Goal: Task Accomplishment & Management: Manage account settings

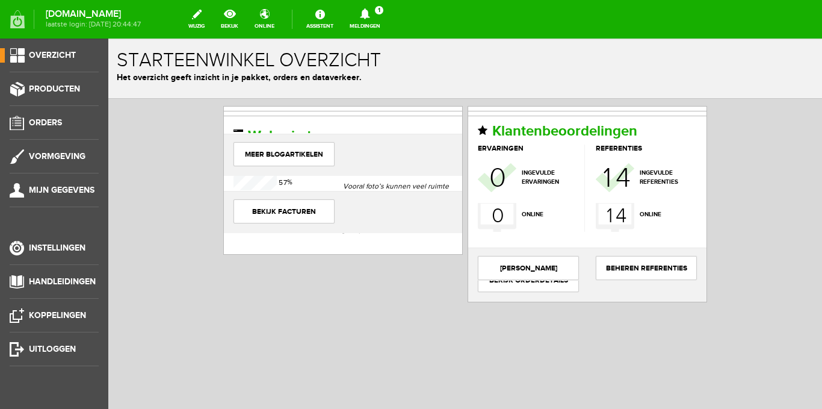
click at [380, 15] on icon at bounding box center [365, 13] width 31 height 11
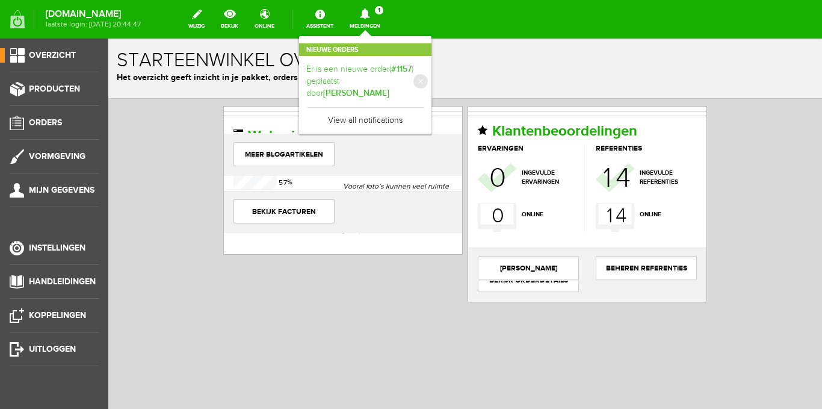
click at [364, 81] on link "Er is een nieuwe order( #1157 ) geplaatst door [PERSON_NAME]" at bounding box center [365, 81] width 118 height 37
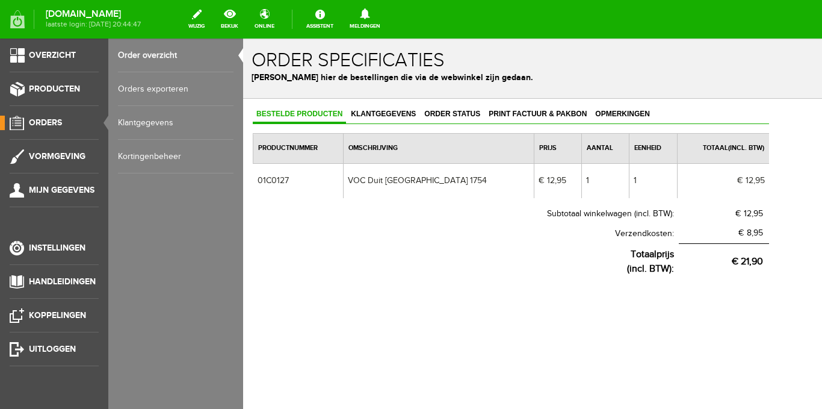
click at [164, 51] on link "Order overzicht" at bounding box center [176, 56] width 116 height 34
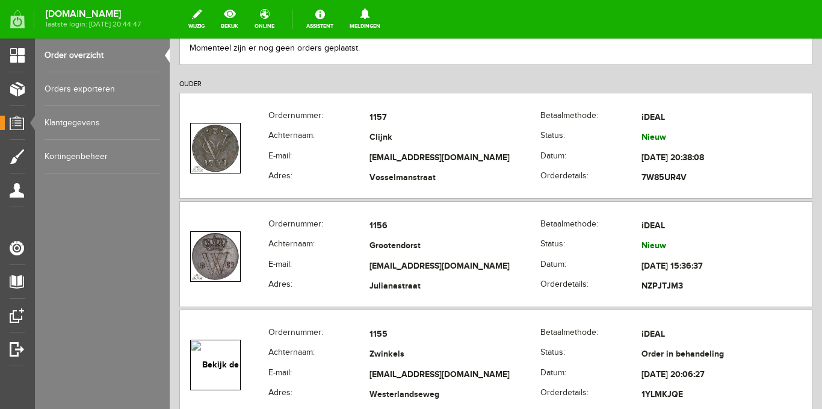
scroll to position [241, 0]
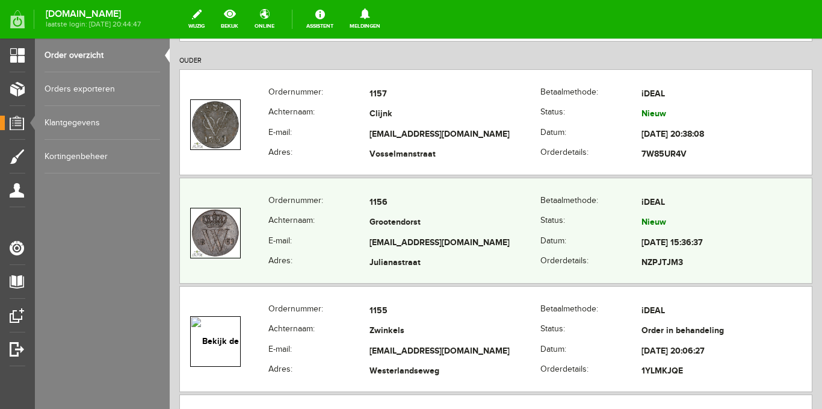
click at [357, 206] on th "Ordernummer:" at bounding box center [318, 203] width 101 height 20
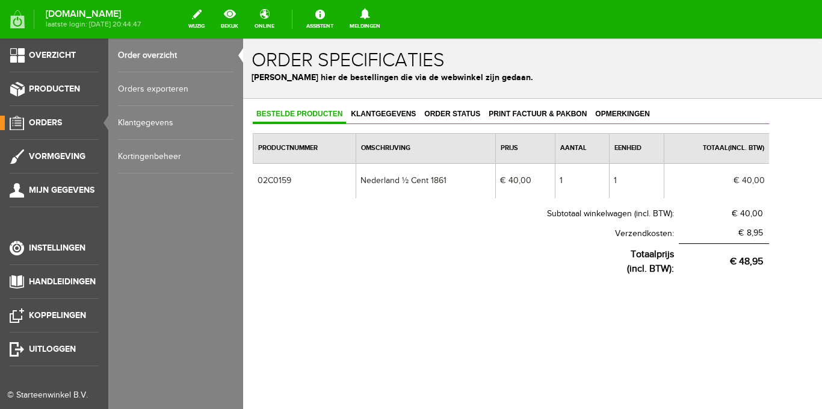
click at [135, 51] on link "Order overzicht" at bounding box center [176, 56] width 116 height 34
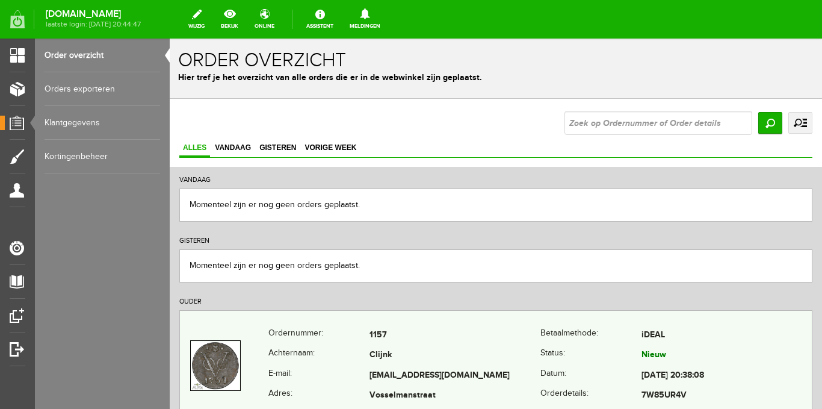
click at [353, 345] on th "Achternaam:" at bounding box center [318, 355] width 101 height 20
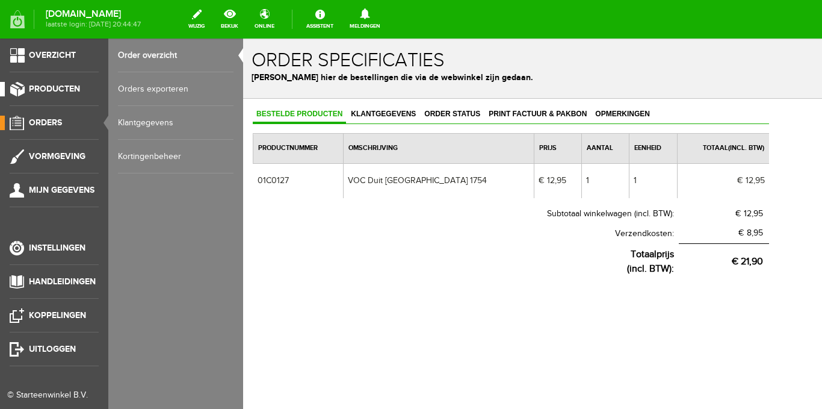
click at [55, 82] on link "Producten" at bounding box center [49, 89] width 99 height 14
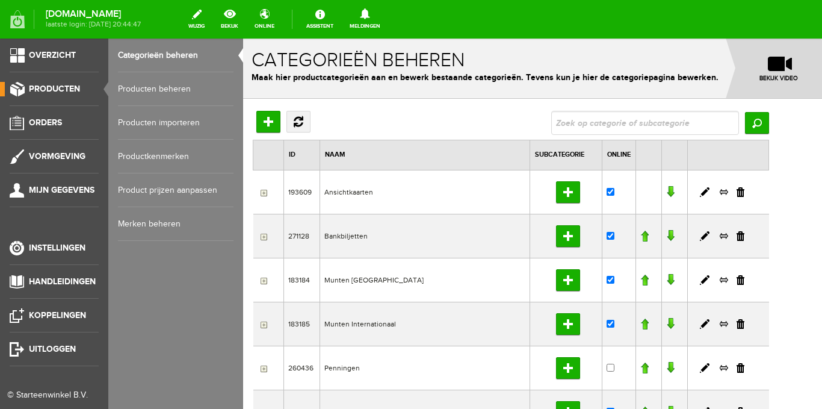
click at [155, 88] on link "Producten beheren" at bounding box center [176, 89] width 116 height 34
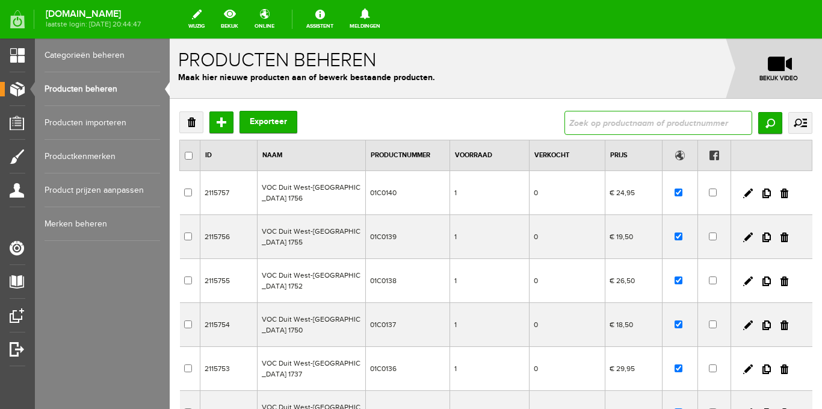
click at [588, 121] on input "text" at bounding box center [658, 123] width 188 height 24
type input "[GEOGRAPHIC_DATA]"
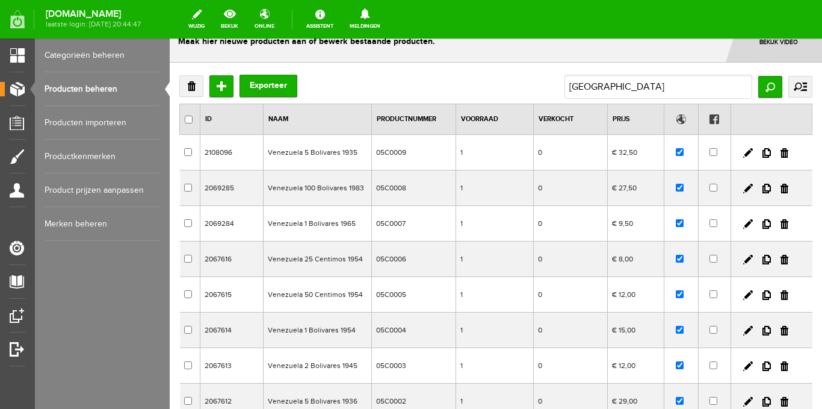
scroll to position [22, 0]
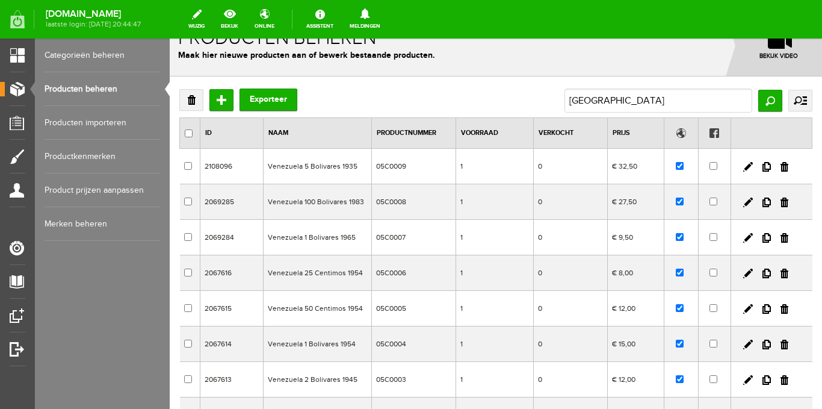
click at [315, 204] on td "Venezuela 100 Bolivares 1983" at bounding box center [317, 202] width 108 height 36
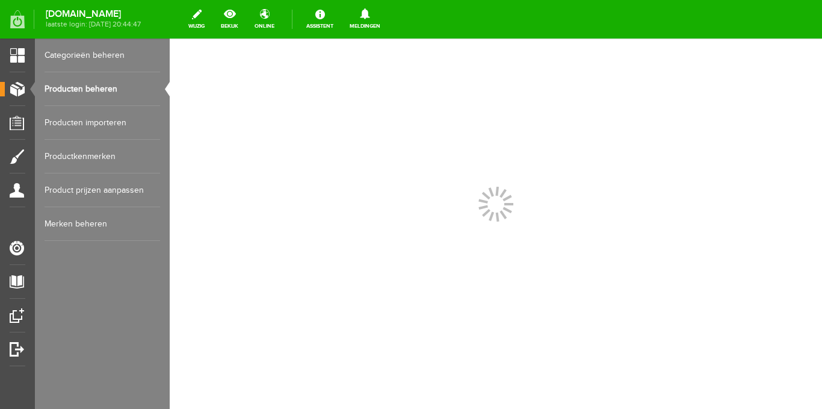
scroll to position [0, 0]
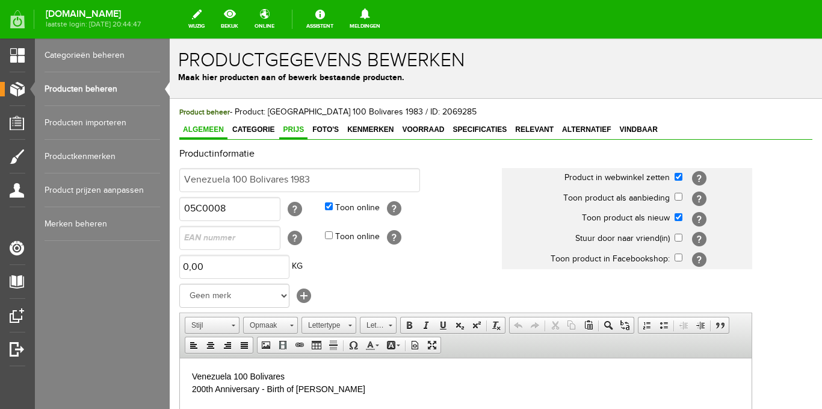
click at [291, 128] on span "Prijs" at bounding box center [293, 129] width 28 height 8
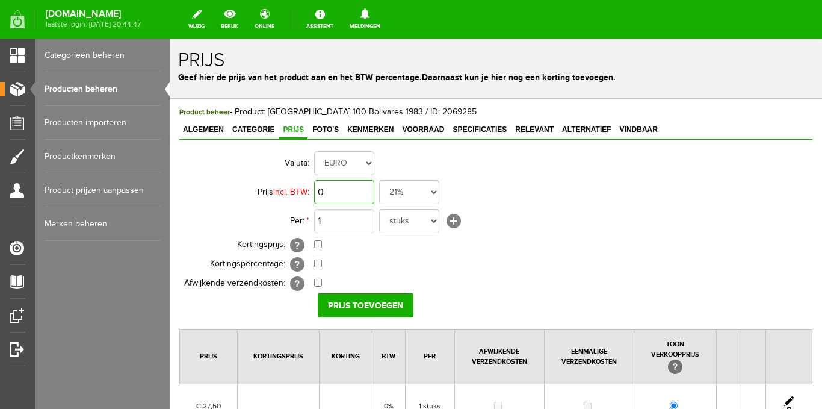
click at [351, 195] on input "0" at bounding box center [344, 192] width 60 height 24
type input "€ 40,00"
click at [426, 192] on select "21% 19% 18% 9% 6% 0%" at bounding box center [409, 192] width 60 height 24
select select "0,00"
click at [379, 180] on select "21% 19% 18% 9% 6% 0%" at bounding box center [409, 192] width 60 height 24
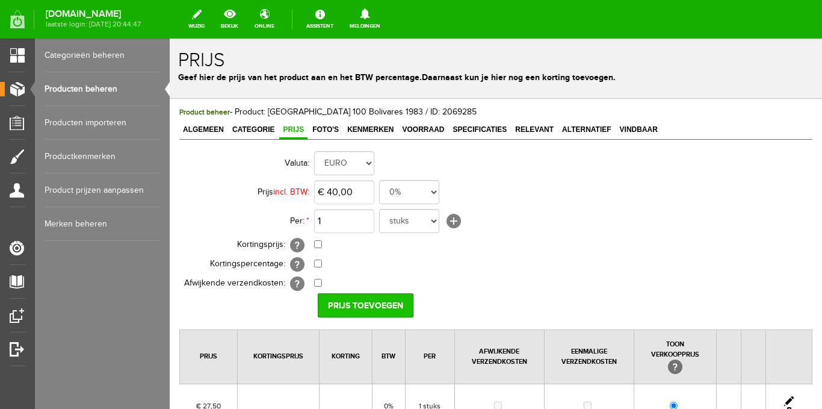
click at [379, 301] on input "Prijs toevoegen" at bounding box center [366, 305] width 96 height 24
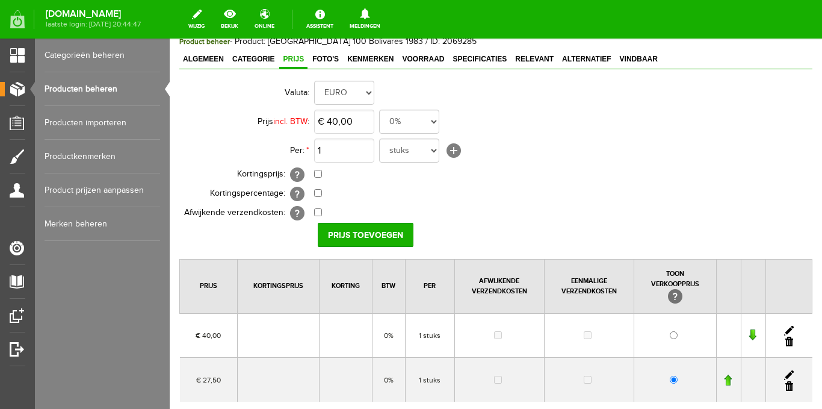
scroll to position [181, 0]
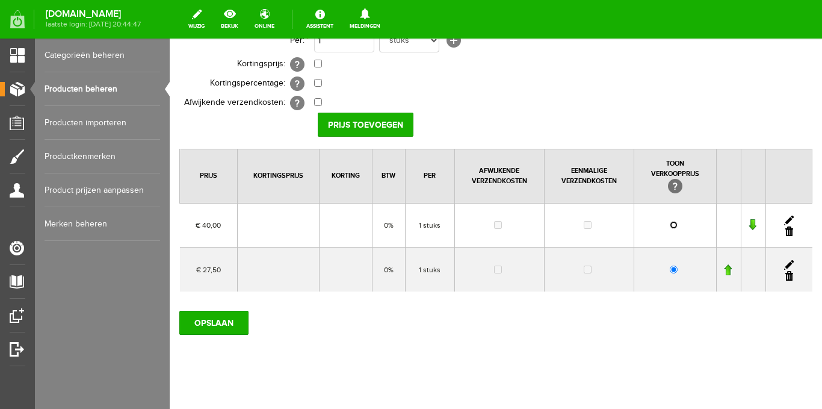
click at [670, 227] on input "radio" at bounding box center [674, 225] width 8 height 8
radio input "true"
click at [785, 276] on link at bounding box center [789, 276] width 8 height 10
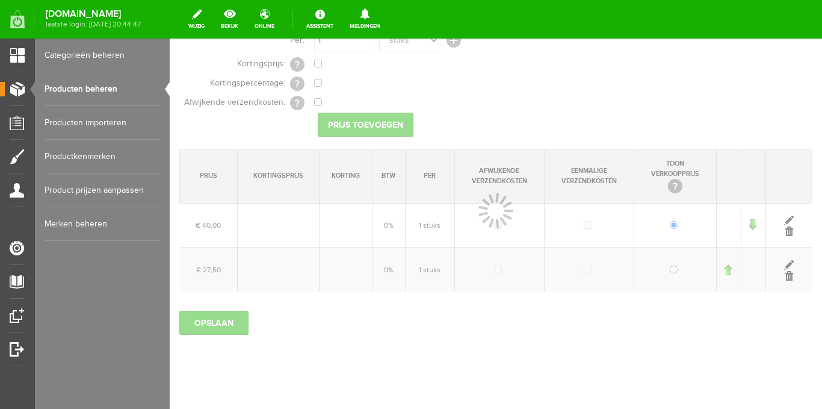
scroll to position [151, 0]
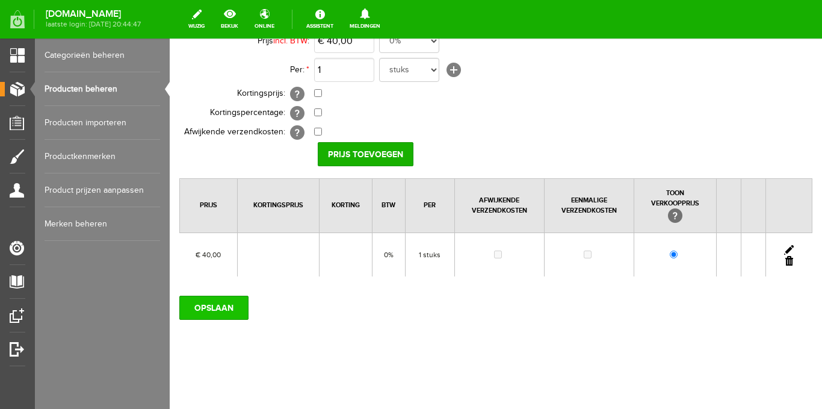
click at [211, 307] on input "OPSLAAN" at bounding box center [213, 307] width 69 height 24
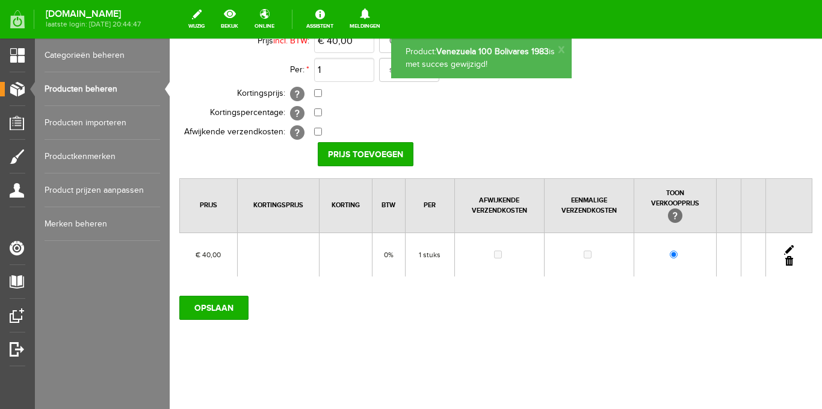
scroll to position [0, 0]
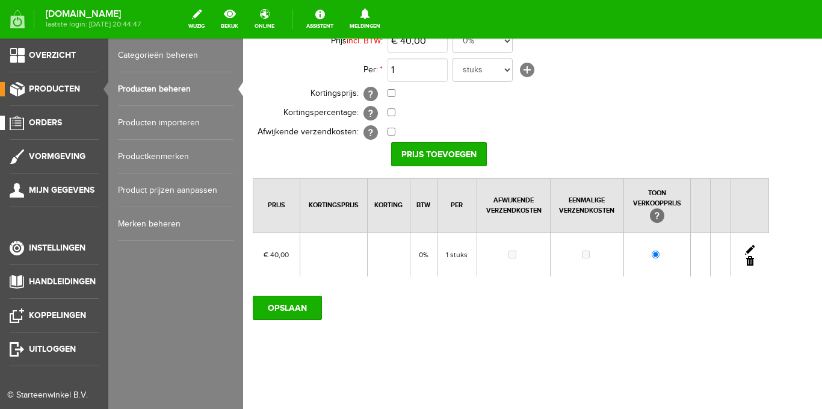
click at [49, 123] on span "Orders" at bounding box center [45, 122] width 33 height 10
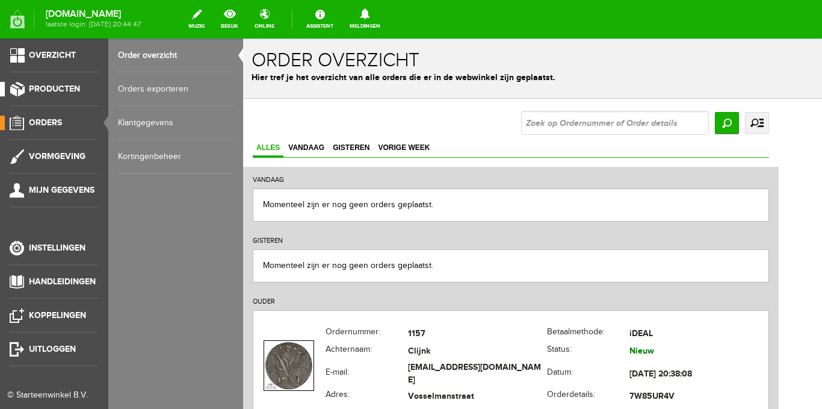
click at [57, 92] on span "Producten" at bounding box center [54, 89] width 51 height 10
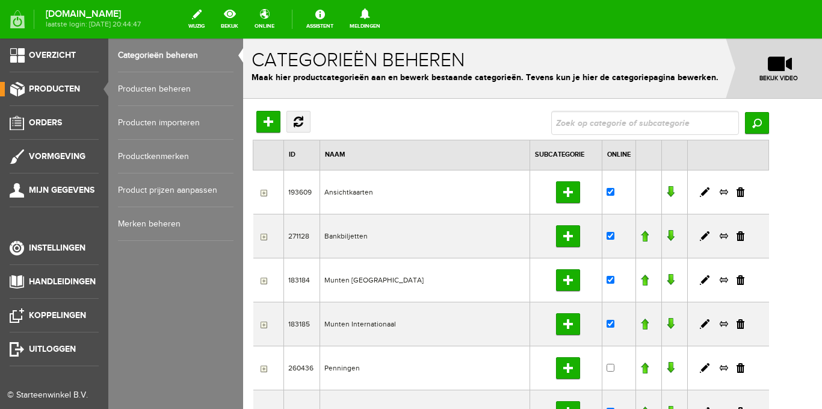
click at [151, 81] on link "Producten beheren" at bounding box center [176, 89] width 116 height 34
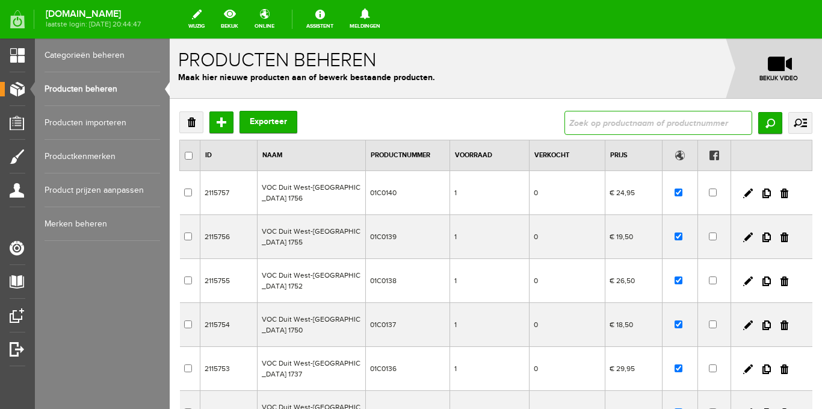
click at [661, 124] on input "text" at bounding box center [658, 123] width 188 height 24
type input "01C0127"
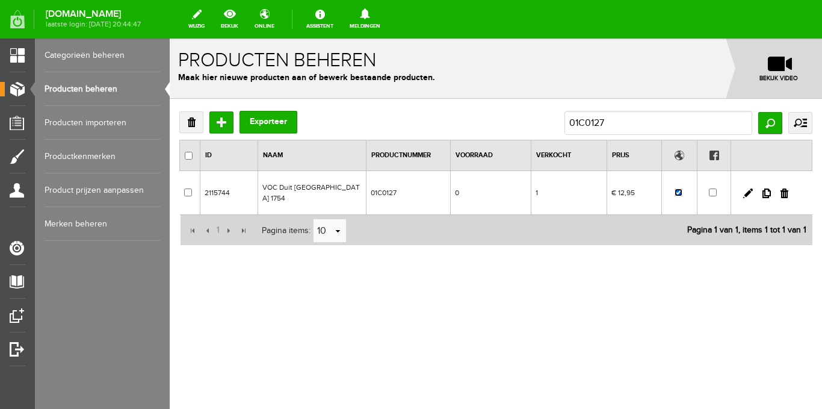
click at [679, 190] on input "checkbox" at bounding box center [679, 192] width 8 height 8
checkbox input "false"
click at [783, 192] on link at bounding box center [784, 193] width 8 height 10
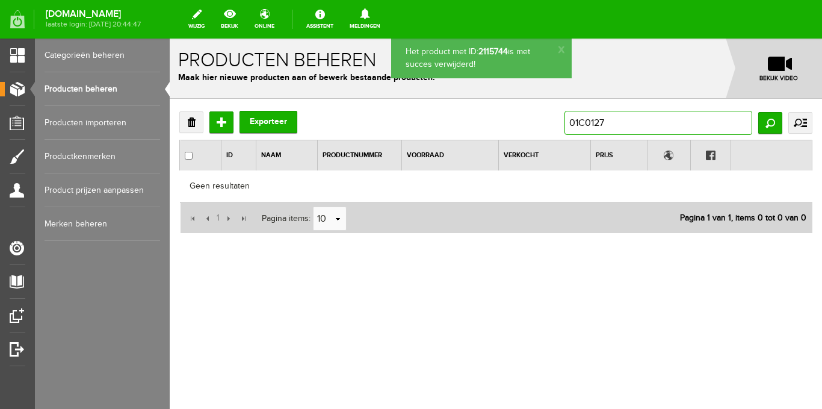
drag, startPoint x: 613, startPoint y: 121, endPoint x: 583, endPoint y: 128, distance: 30.4
click at [583, 128] on input "01C0127" at bounding box center [658, 123] width 188 height 24
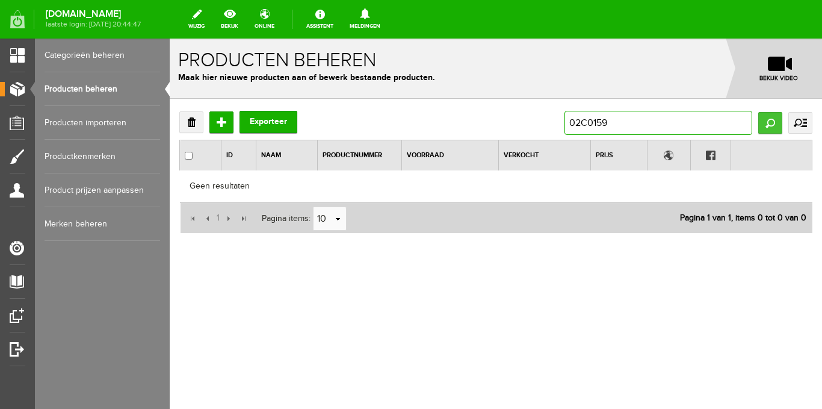
type input "02C0159"
click at [766, 126] on input "Zoeken" at bounding box center [770, 123] width 24 height 22
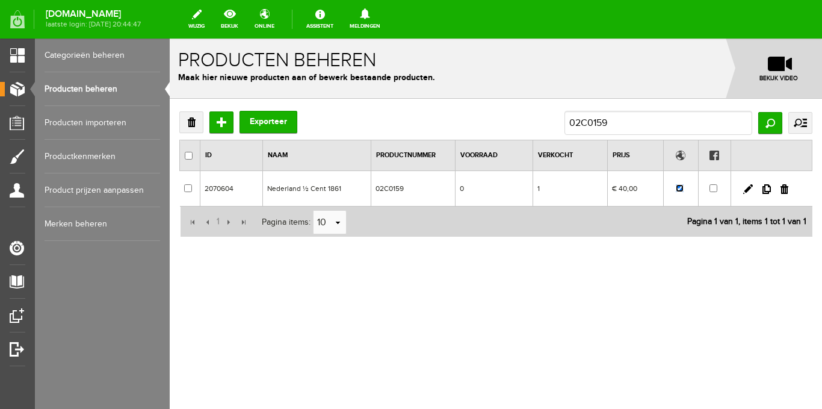
click at [680, 188] on input "checkbox" at bounding box center [680, 188] width 8 height 8
checkbox input "false"
click at [784, 188] on link at bounding box center [784, 189] width 8 height 10
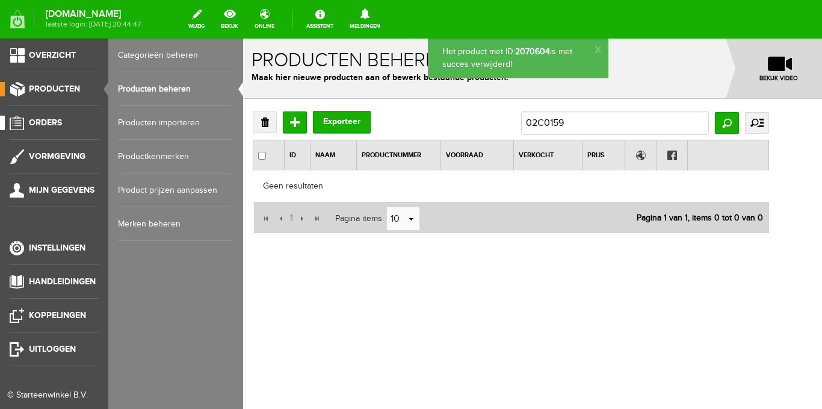
click at [49, 125] on span "Orders" at bounding box center [45, 122] width 33 height 10
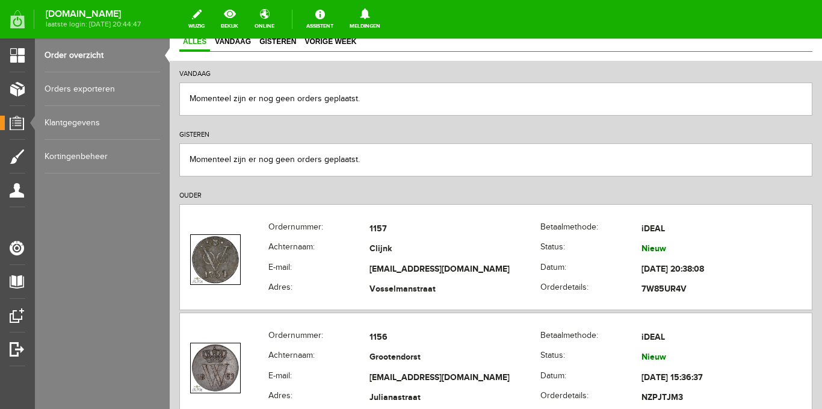
scroll to position [181, 0]
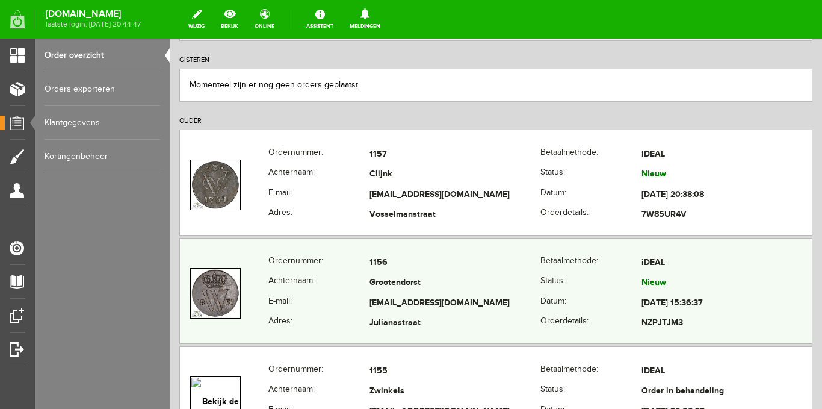
click at [306, 291] on th "Achternaam:" at bounding box center [318, 283] width 101 height 20
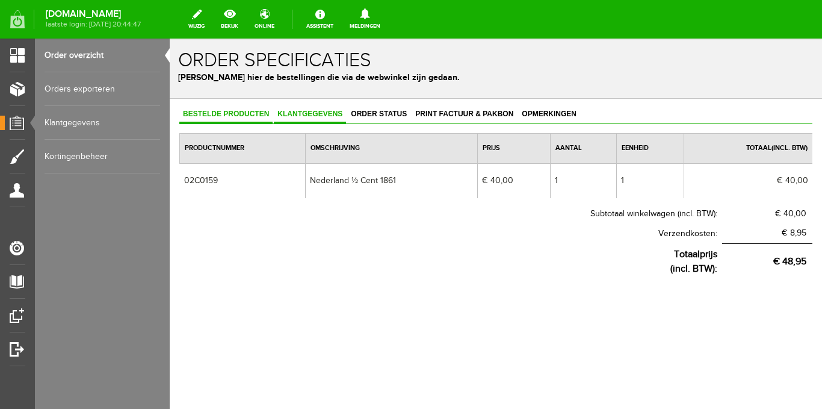
click at [315, 118] on span "Klantgegevens" at bounding box center [310, 114] width 72 height 8
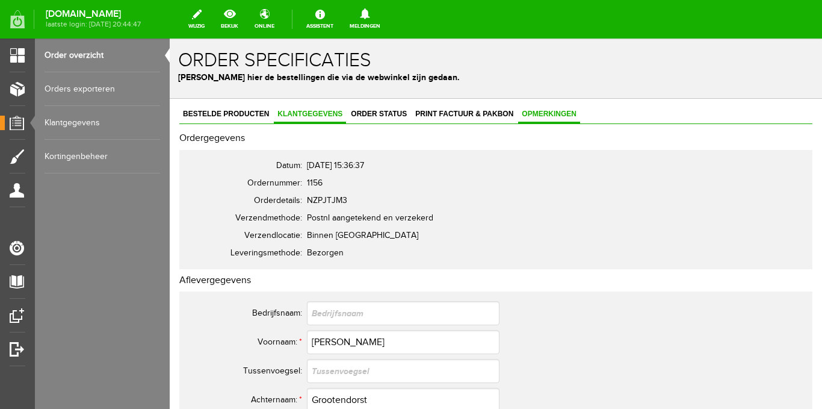
click at [545, 113] on span "Opmerkingen" at bounding box center [549, 114] width 62 height 8
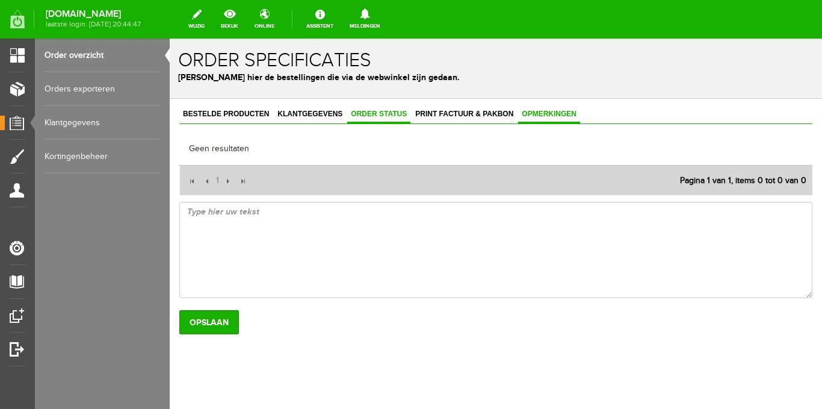
click at [374, 117] on span "Order status" at bounding box center [378, 114] width 63 height 8
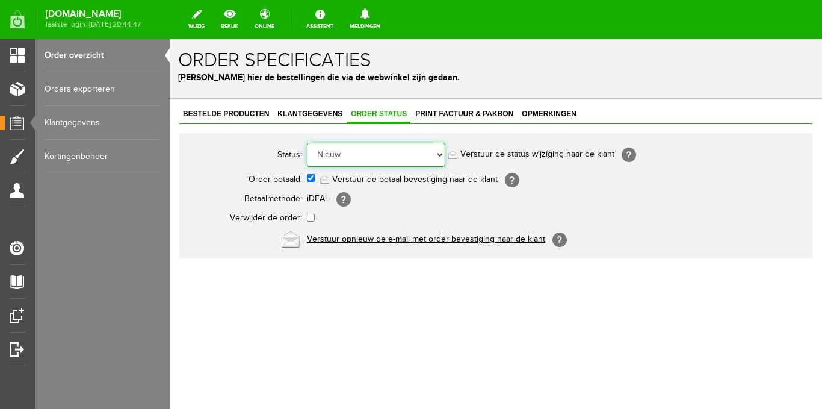
click at [439, 154] on select "Order niet afgerond Nieuw Order in behandeling Wacht op leverancier Wacht op be…" at bounding box center [376, 155] width 138 height 24
select select "2"
click at [307, 143] on select "Order niet afgerond Nieuw Order in behandeling Wacht op leverancier Wacht op be…" at bounding box center [376, 155] width 138 height 24
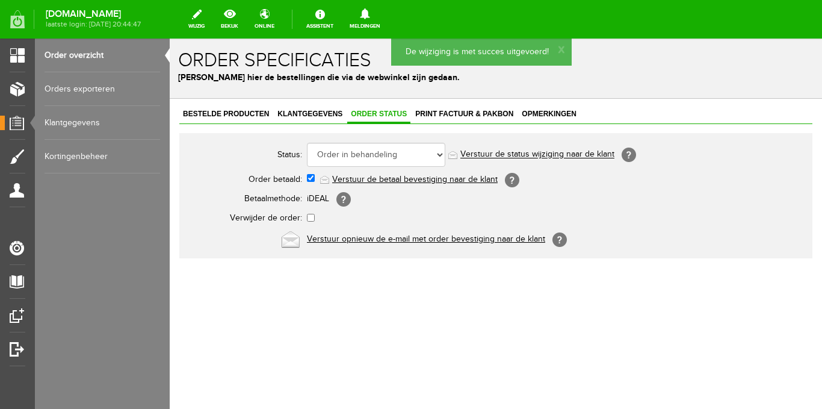
click at [490, 152] on link "Verstuur de status wijziging naar de klant" at bounding box center [537, 155] width 154 height 10
click at [457, 115] on span "Print factuur & pakbon" at bounding box center [464, 114] width 105 height 8
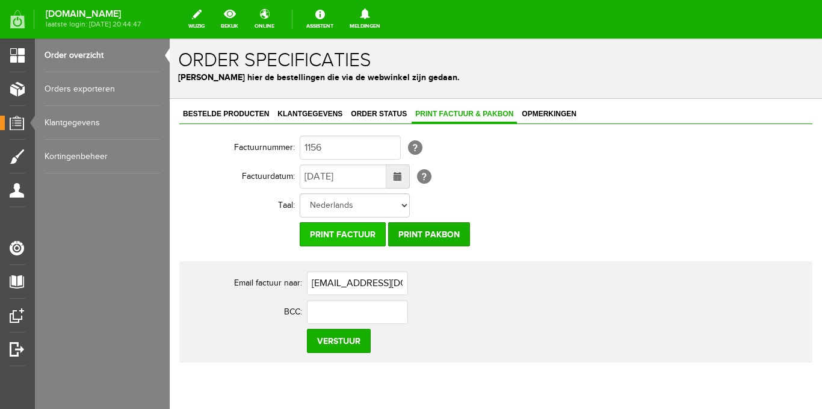
click at [356, 233] on input "Print factuur" at bounding box center [343, 234] width 86 height 24
click at [317, 113] on span "Klantgegevens" at bounding box center [310, 114] width 72 height 8
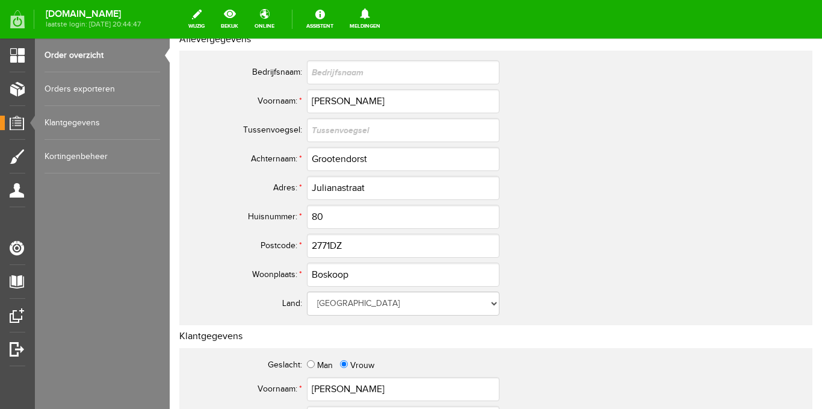
scroll to position [60, 0]
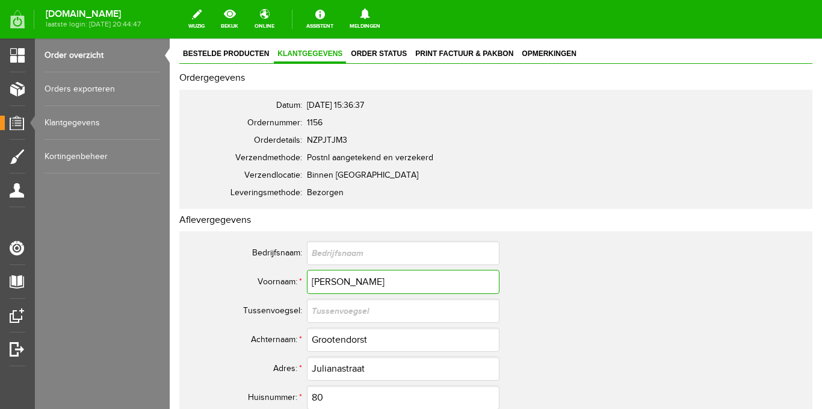
drag, startPoint x: 347, startPoint y: 285, endPoint x: 309, endPoint y: 285, distance: 37.3
click at [294, 273] on tr "Voornaam: * [PERSON_NAME]" at bounding box center [476, 281] width 578 height 29
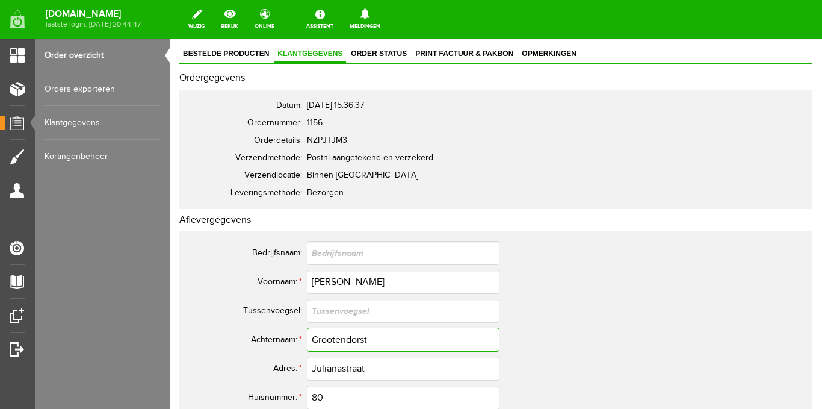
drag, startPoint x: 375, startPoint y: 341, endPoint x: 301, endPoint y: 340, distance: 73.4
click at [301, 340] on tr "Achternaam: * Grootendorst" at bounding box center [476, 339] width 578 height 29
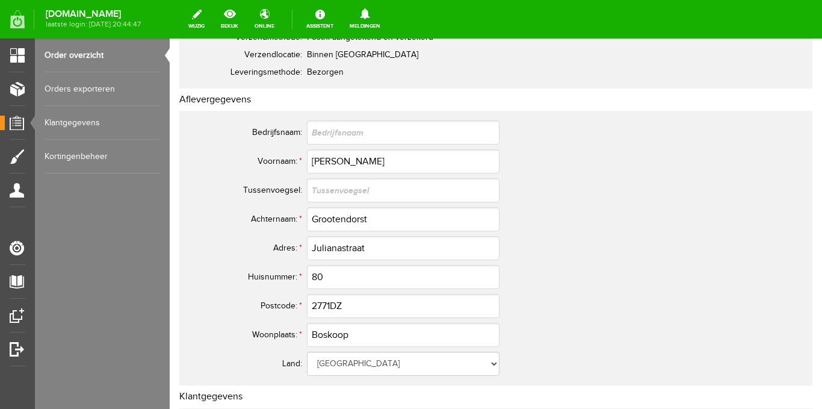
click at [564, 267] on td "80" at bounding box center [535, 276] width 457 height 29
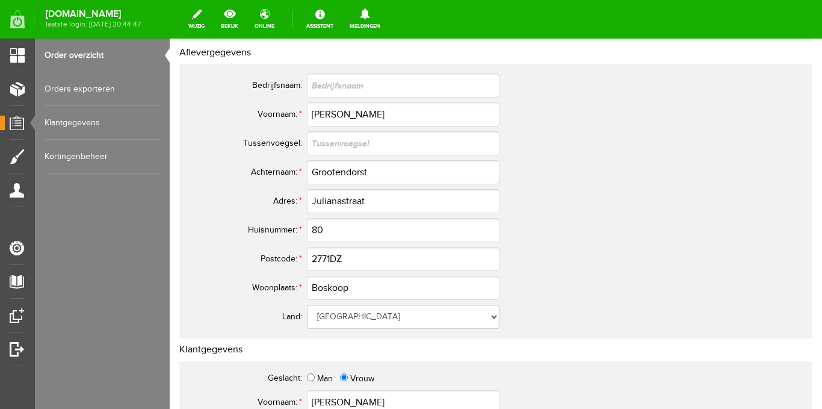
scroll to position [301, 0]
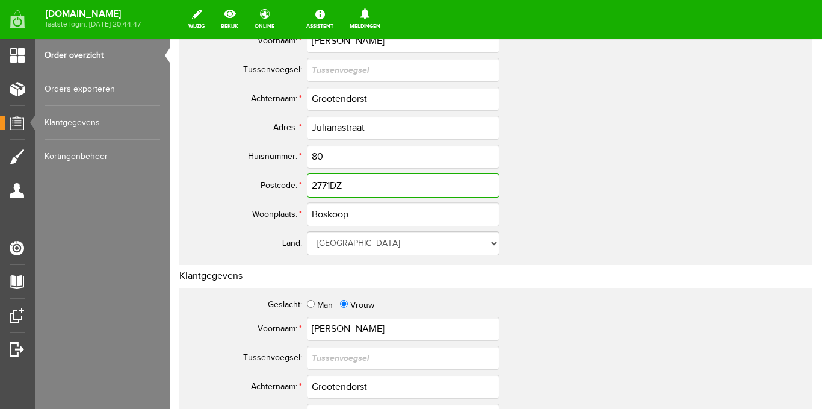
drag, startPoint x: 359, startPoint y: 188, endPoint x: 301, endPoint y: 185, distance: 58.4
click at [301, 185] on tr "Postcode: * 2771DZ" at bounding box center [476, 185] width 578 height 29
click at [566, 258] on td "[GEOGRAPHIC_DATA] [GEOGRAPHIC_DATA] [GEOGRAPHIC_DATA] [GEOGRAPHIC_DATA] [GEOGRA…" at bounding box center [535, 243] width 457 height 29
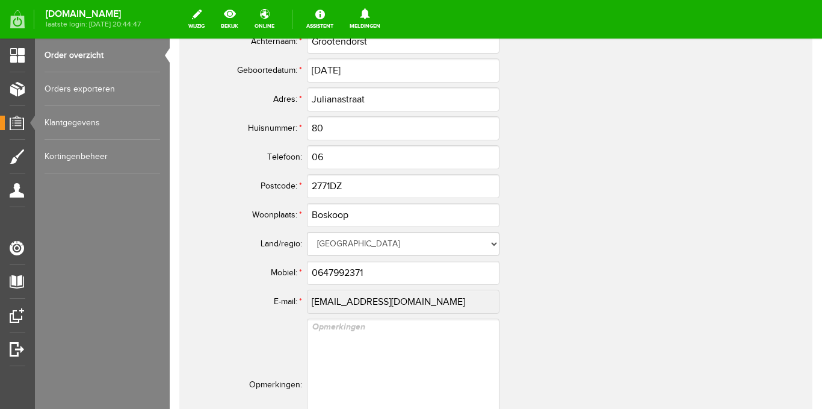
scroll to position [662, 0]
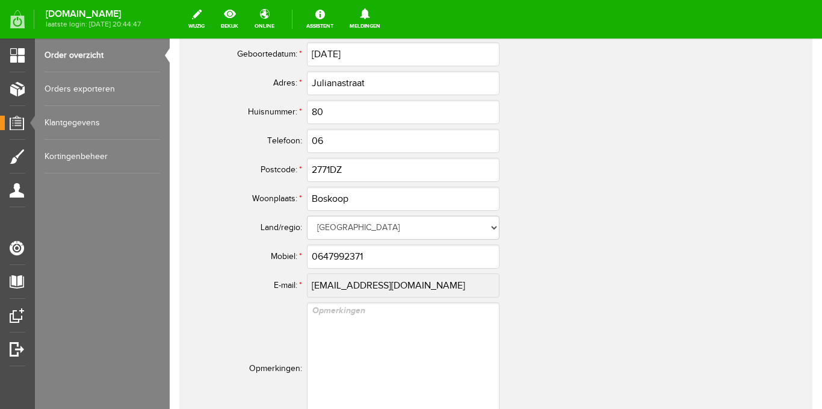
click at [292, 286] on tr "E-mail: * [EMAIL_ADDRESS][DOMAIN_NAME]" at bounding box center [476, 285] width 578 height 29
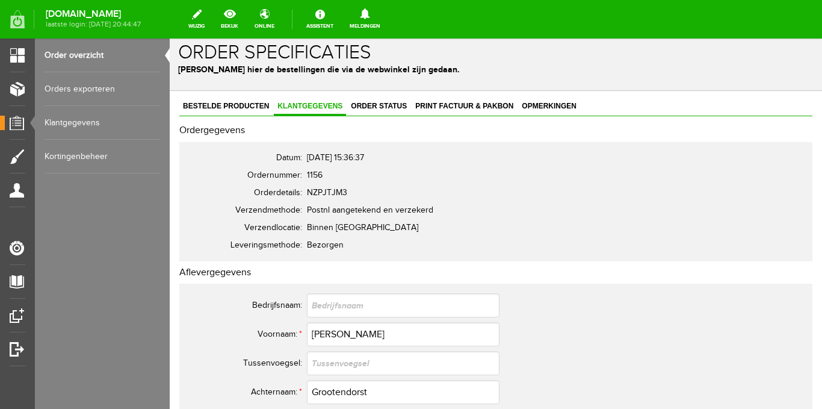
scroll to position [0, 0]
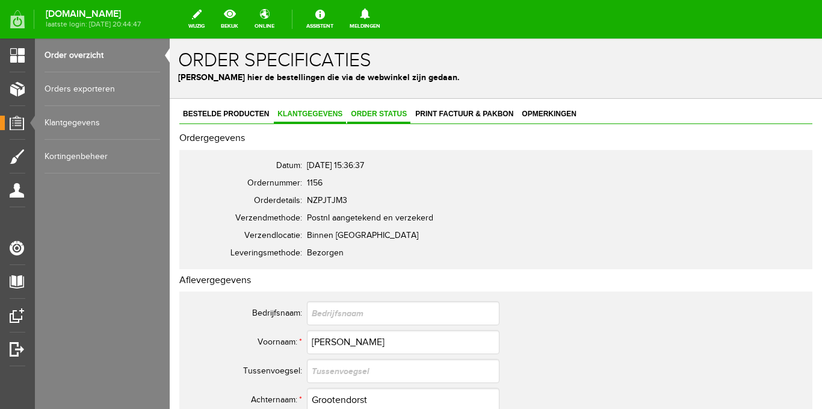
click at [386, 117] on span "Order status" at bounding box center [378, 114] width 63 height 8
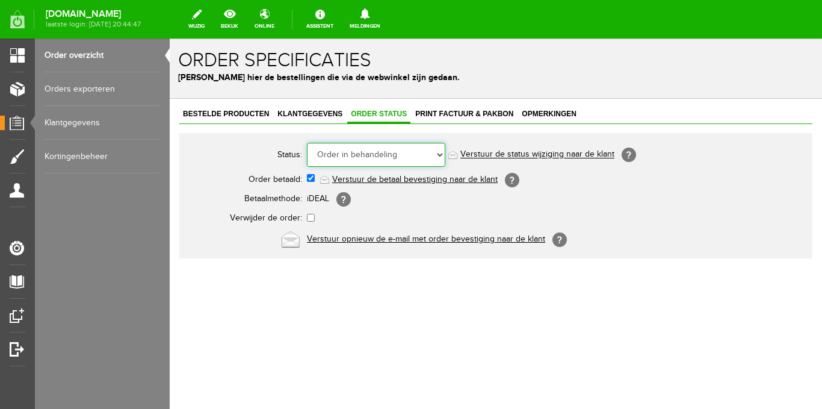
click at [440, 156] on select "Order niet afgerond Nieuw Order in behandeling Wacht op leverancier Wacht op be…" at bounding box center [376, 155] width 138 height 24
select select "5"
click at [307, 143] on select "Order niet afgerond Nieuw Order in behandeling Wacht op leverancier Wacht op be…" at bounding box center [376, 155] width 138 height 24
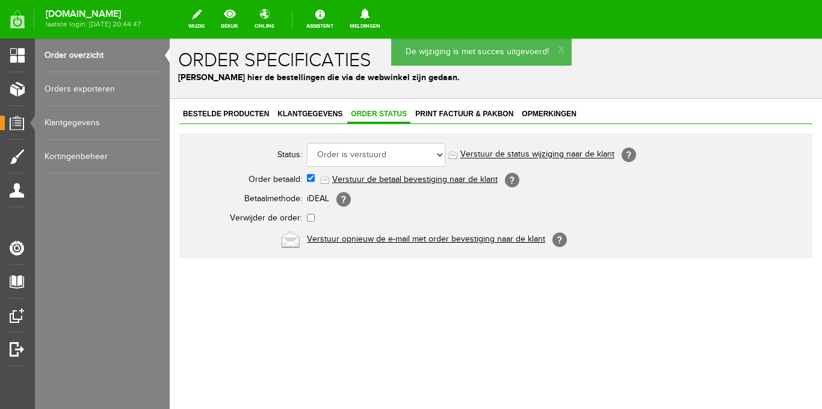
click at [519, 154] on link "Verstuur de status wijziging naar de klant" at bounding box center [537, 155] width 154 height 10
click at [229, 116] on span "Bestelde producten" at bounding box center [225, 114] width 93 height 8
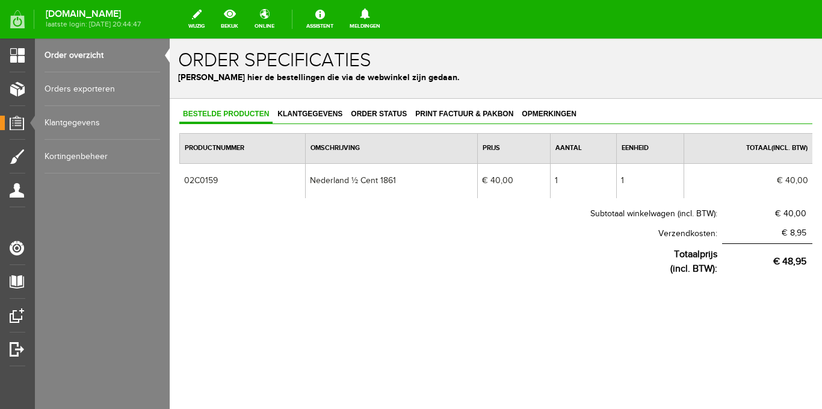
click at [76, 57] on link "Order overzicht" at bounding box center [103, 56] width 116 height 34
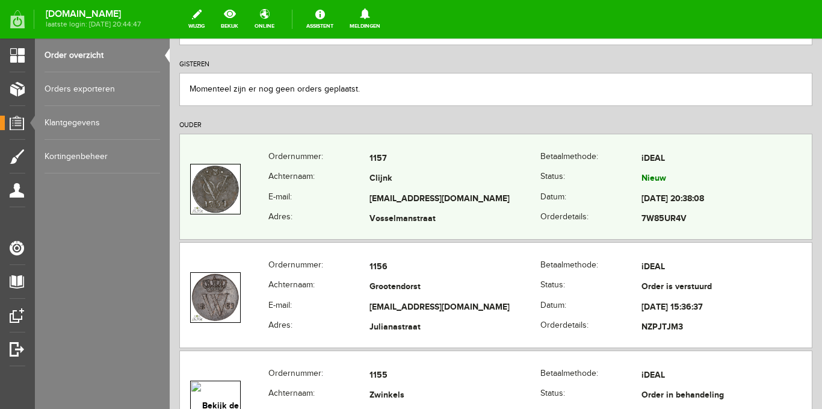
scroll to position [241, 0]
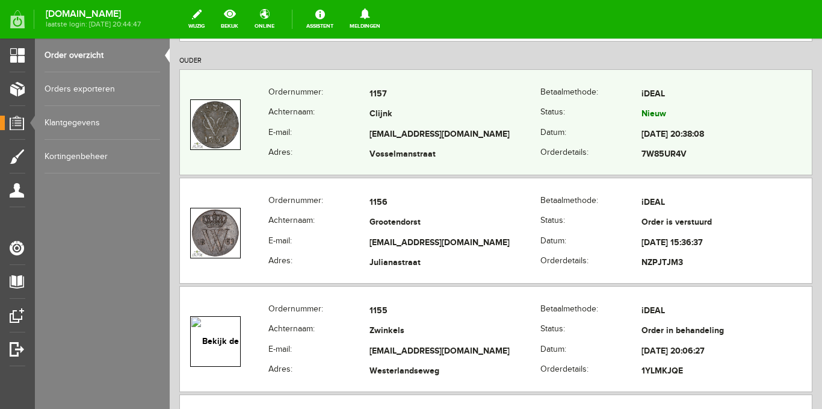
click at [318, 132] on th "E-mail:" at bounding box center [318, 135] width 101 height 20
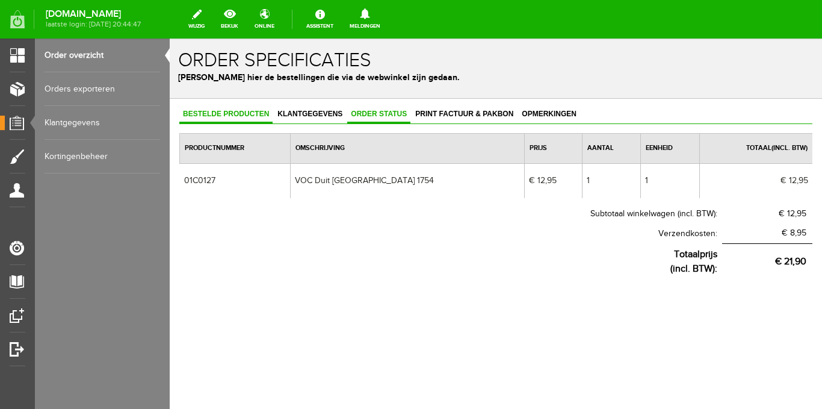
click at [389, 116] on span "Order status" at bounding box center [378, 114] width 63 height 8
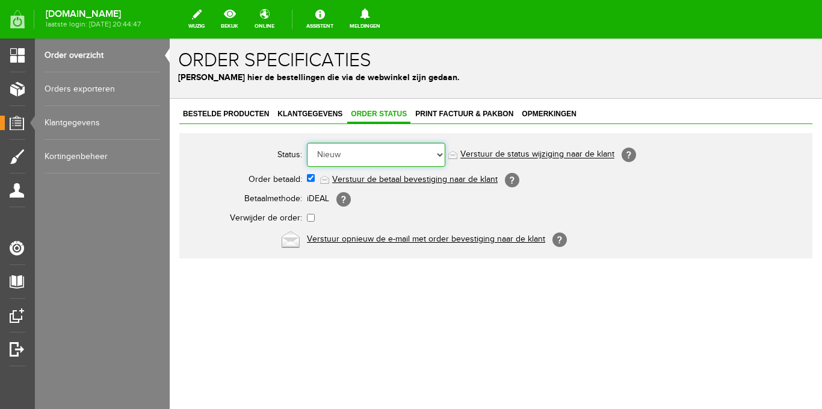
click at [437, 159] on select "Order niet afgerond Nieuw Order in behandeling Wacht op leverancier Wacht op be…" at bounding box center [376, 155] width 138 height 24
select select "2"
click at [307, 143] on select "Order niet afgerond Nieuw Order in behandeling Wacht op leverancier Wacht op be…" at bounding box center [376, 155] width 138 height 24
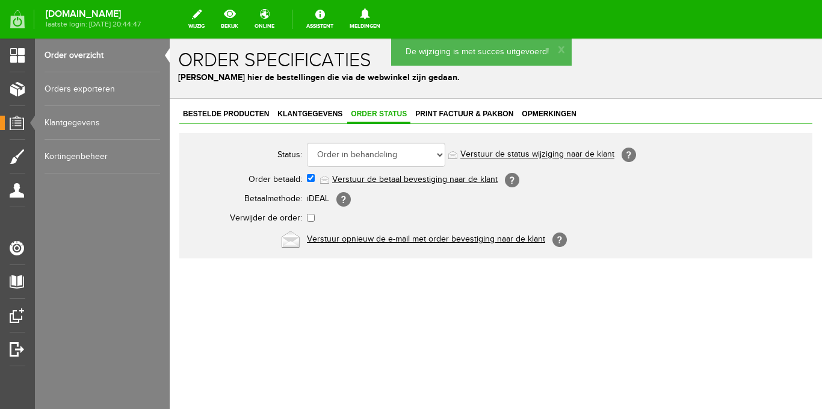
click at [495, 157] on link "Verstuur de status wijziging naar de klant" at bounding box center [537, 155] width 154 height 10
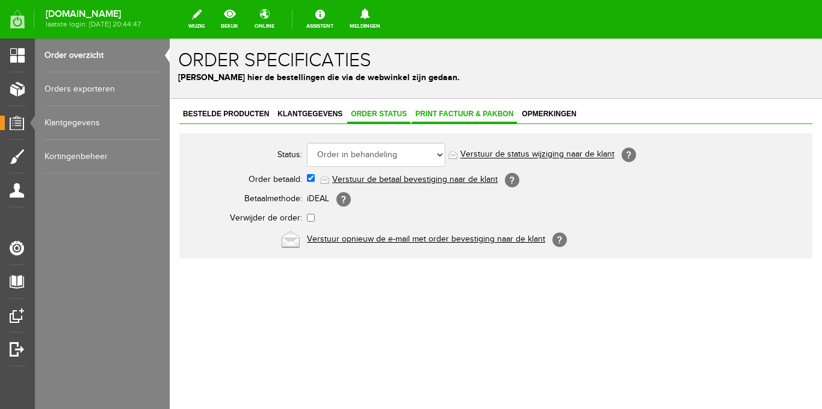
click at [481, 113] on span "Print factuur & pakbon" at bounding box center [464, 114] width 105 height 8
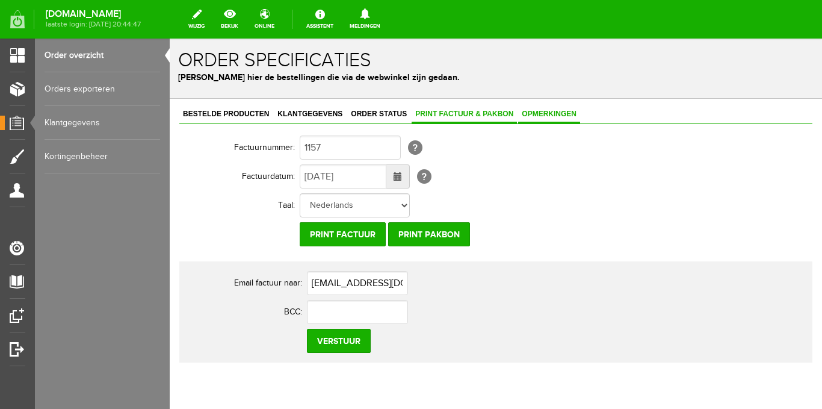
click at [533, 118] on link "Opmerkingen" at bounding box center [549, 114] width 62 height 17
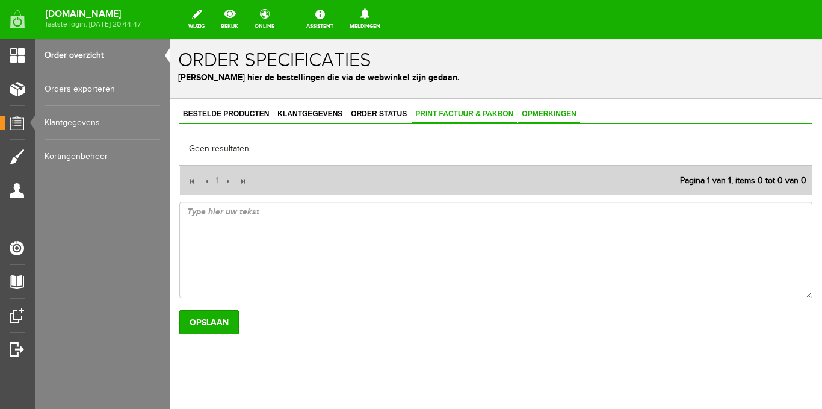
click at [447, 112] on span "Print factuur & pakbon" at bounding box center [464, 114] width 105 height 8
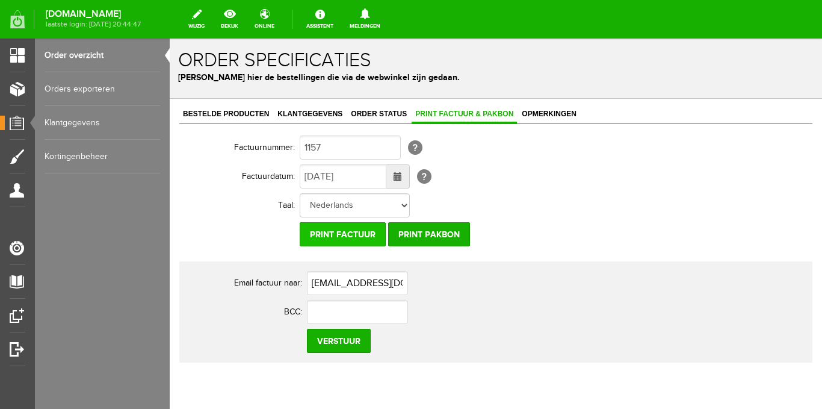
click at [359, 232] on input "Print factuur" at bounding box center [343, 234] width 86 height 24
click at [543, 116] on span "Opmerkingen" at bounding box center [549, 114] width 62 height 8
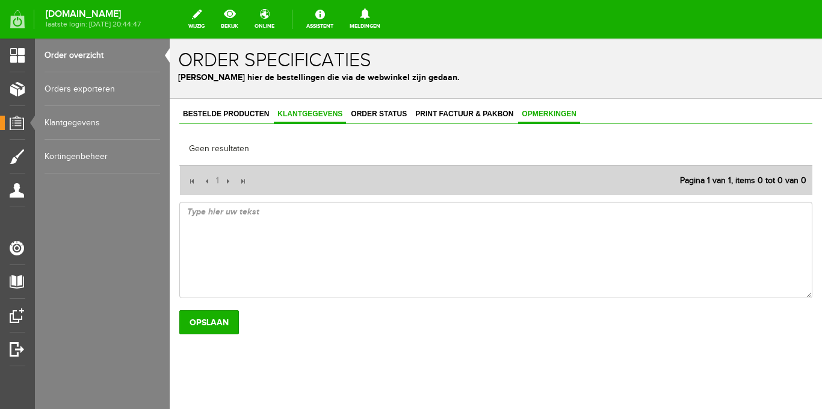
click at [319, 115] on span "Klantgegevens" at bounding box center [310, 114] width 72 height 8
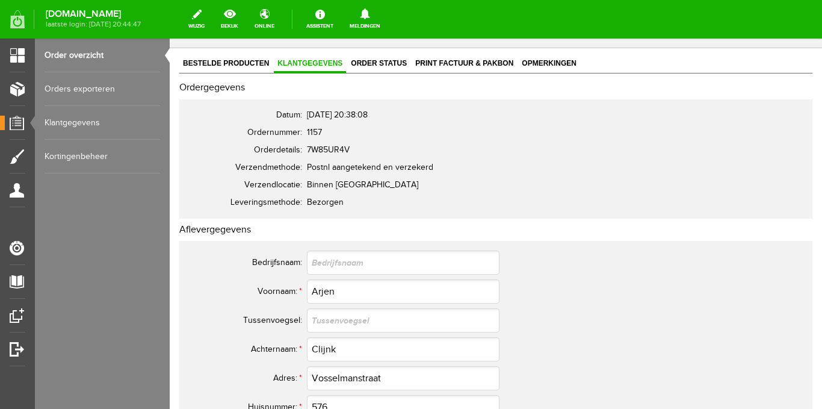
scroll to position [181, 0]
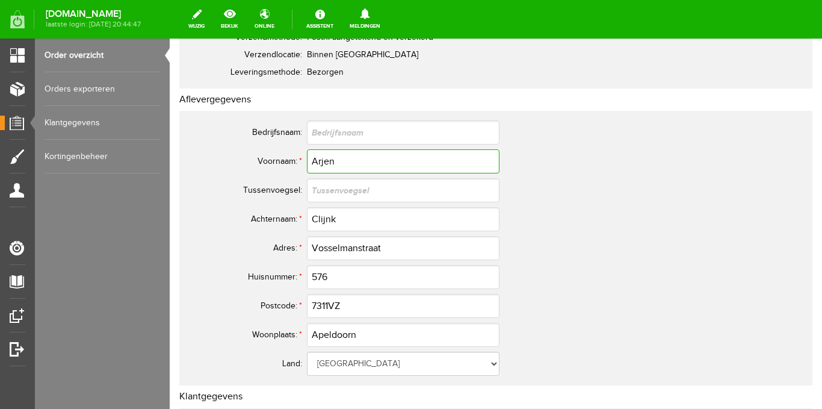
drag, startPoint x: 341, startPoint y: 162, endPoint x: 314, endPoint y: 162, distance: 27.1
click at [308, 157] on input "Arjen" at bounding box center [403, 161] width 193 height 24
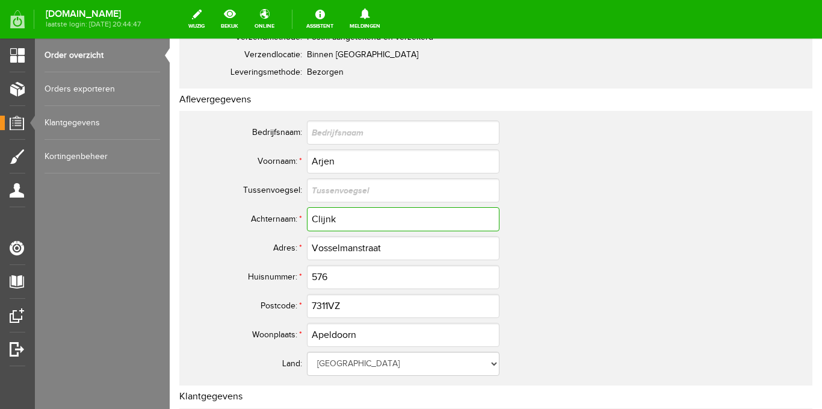
click at [357, 226] on input "Clijnk" at bounding box center [403, 219] width 193 height 24
drag, startPoint x: 346, startPoint y: 220, endPoint x: 301, endPoint y: 217, distance: 44.7
click at [301, 217] on tr "Achternaam: * Clijnk" at bounding box center [476, 219] width 578 height 29
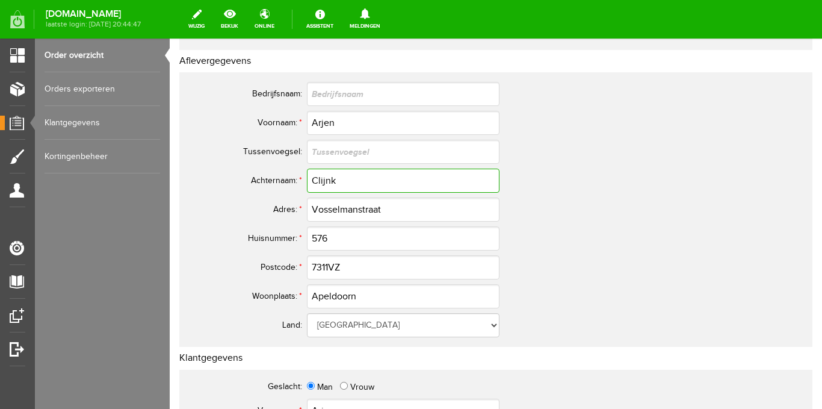
scroll to position [241, 0]
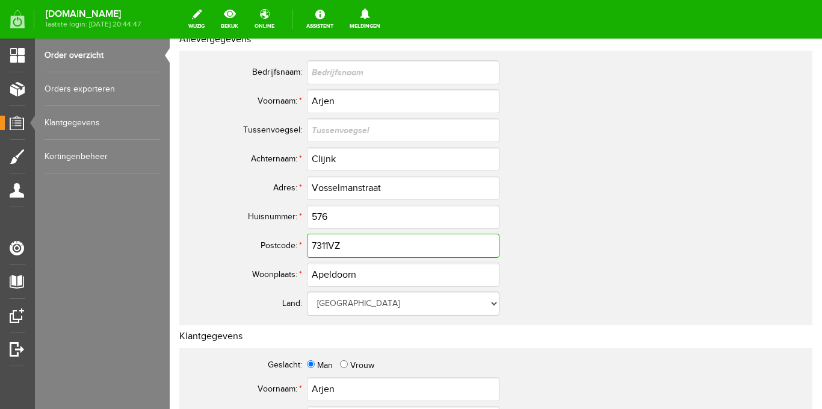
drag, startPoint x: 343, startPoint y: 247, endPoint x: 306, endPoint y: 240, distance: 37.3
click at [301, 241] on tr "Postcode: * 7311VZ" at bounding box center [476, 245] width 578 height 29
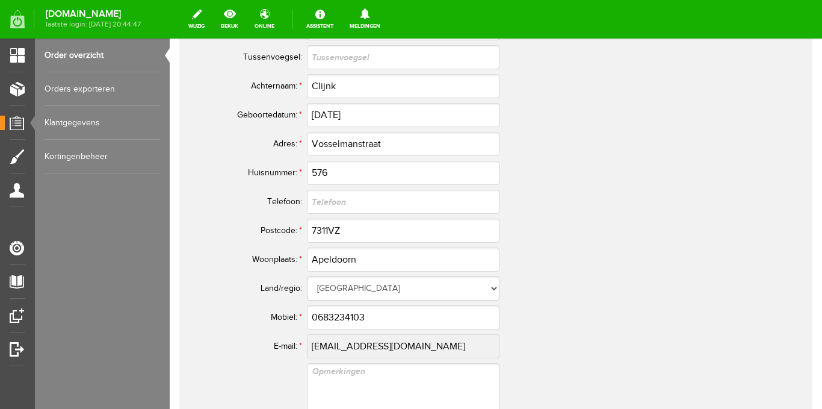
scroll to position [602, 0]
click at [304, 334] on tr "E-mail: * [EMAIL_ADDRESS][DOMAIN_NAME]" at bounding box center [476, 345] width 578 height 29
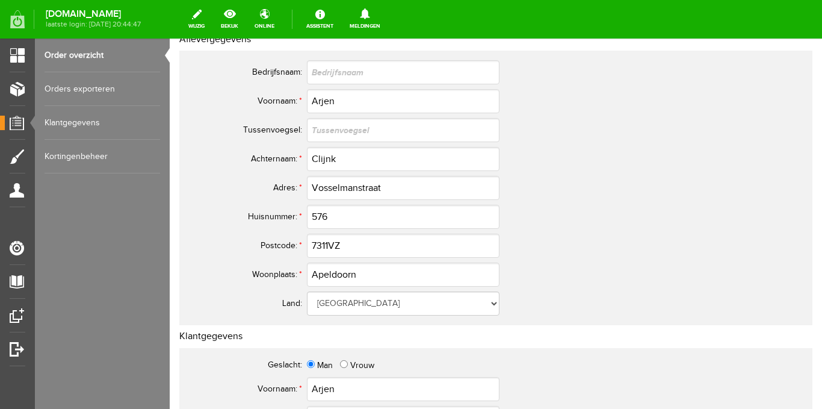
scroll to position [0, 0]
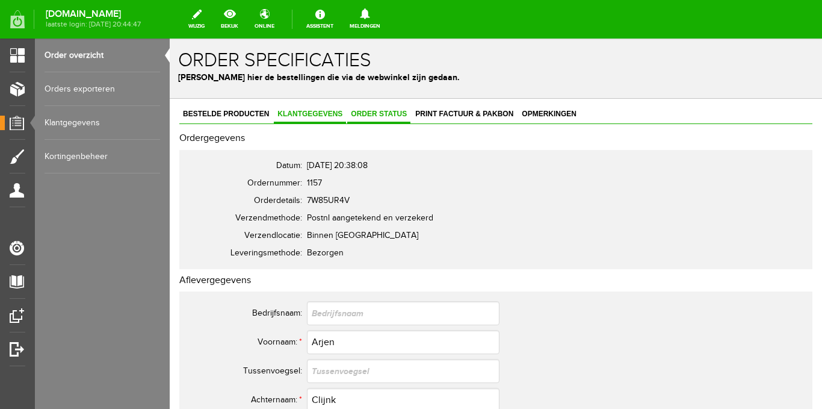
click at [369, 113] on span "Order status" at bounding box center [378, 114] width 63 height 8
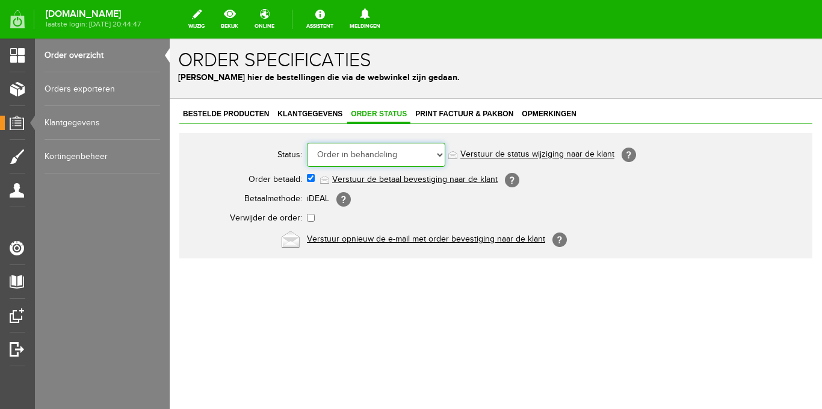
click at [440, 158] on select "Order niet afgerond Nieuw Order in behandeling Wacht op leverancier Wacht op be…" at bounding box center [376, 155] width 138 height 24
select select "5"
click at [307, 143] on select "Order niet afgerond Nieuw Order in behandeling Wacht op leverancier Wacht op be…" at bounding box center [376, 155] width 138 height 24
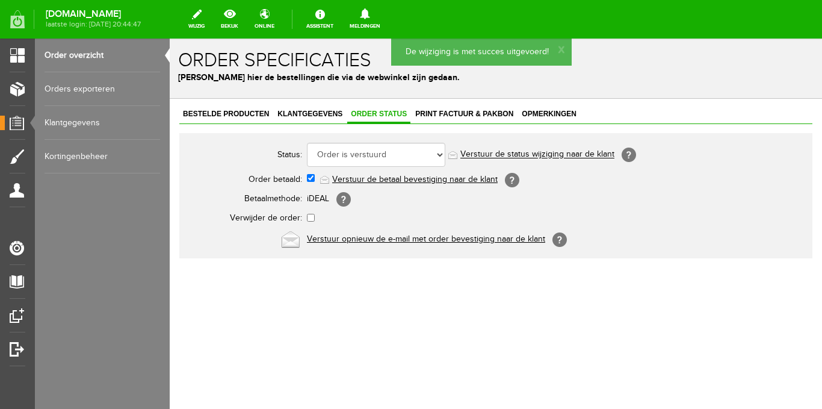
click at [486, 155] on link "Verstuur de status wijziging naar de klant" at bounding box center [537, 155] width 154 height 10
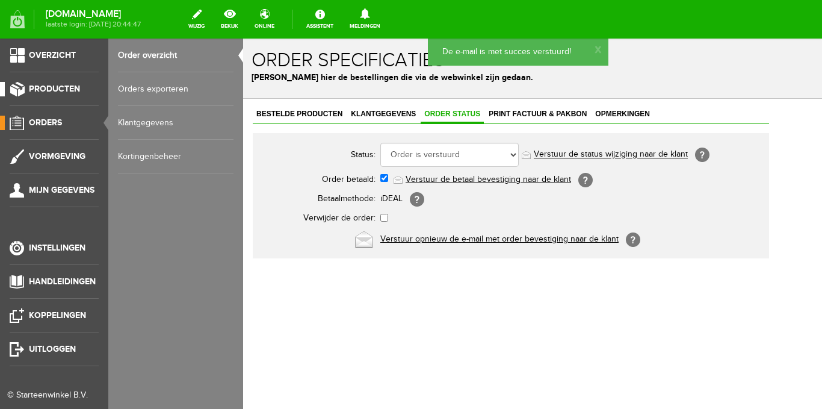
click at [71, 91] on span "Producten" at bounding box center [54, 89] width 51 height 10
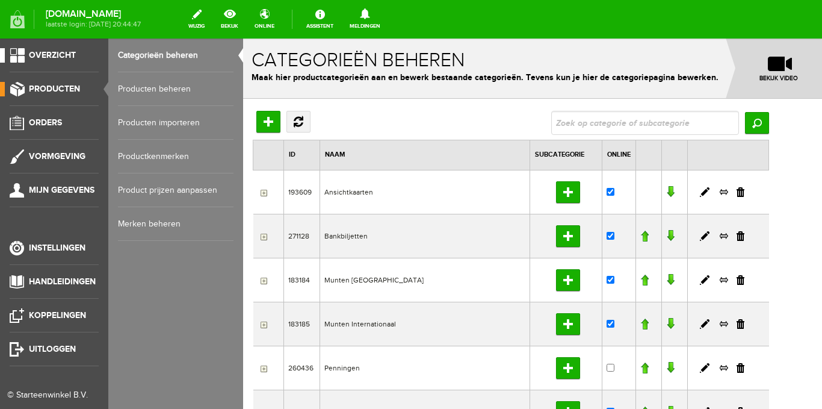
click at [54, 57] on span "Overzicht" at bounding box center [52, 55] width 47 height 10
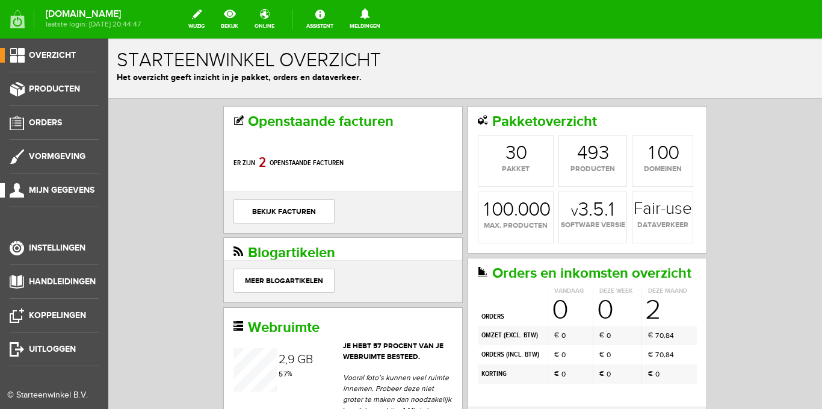
click at [51, 189] on span "Mijn gegevens" at bounding box center [62, 190] width 66 height 10
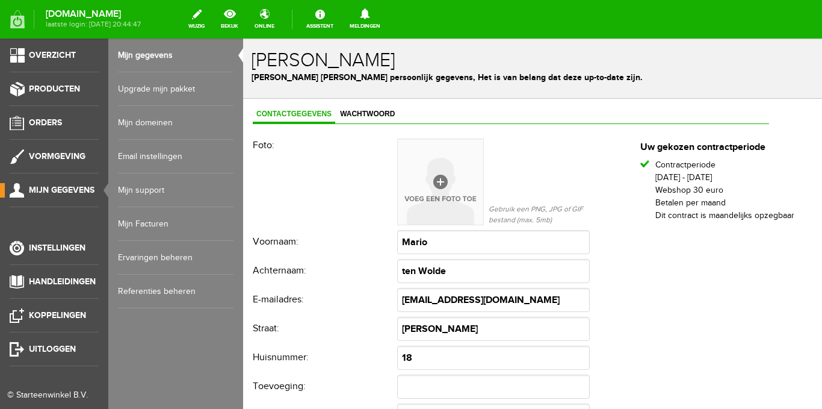
click at [152, 223] on link "Mijn Facturen" at bounding box center [176, 224] width 116 height 34
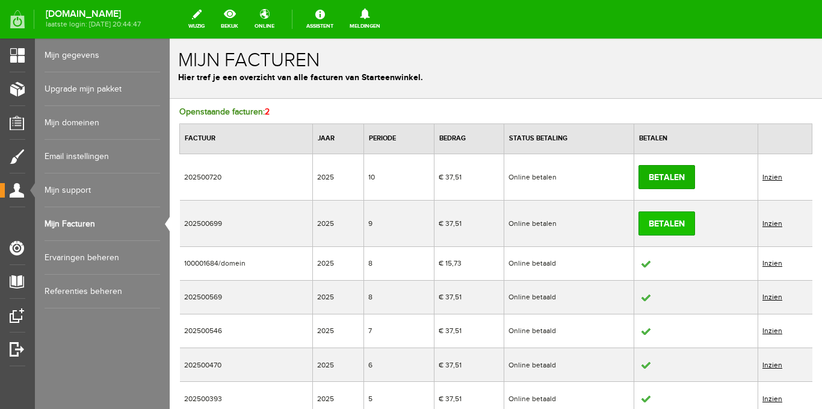
click at [656, 227] on link "Betalen" at bounding box center [666, 223] width 57 height 24
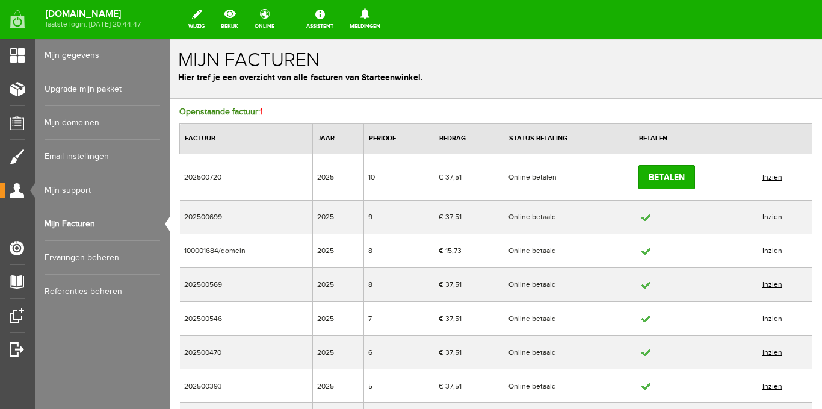
click at [764, 217] on link "Inzien" at bounding box center [772, 216] width 20 height 8
click at [644, 176] on link "Betalen" at bounding box center [666, 177] width 57 height 24
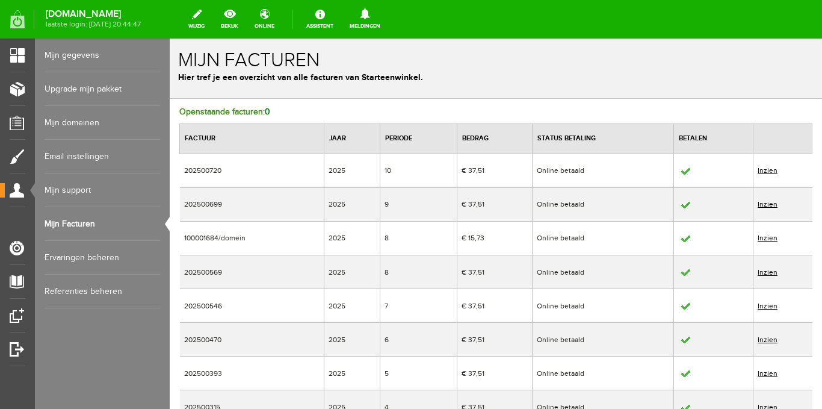
click at [758, 170] on link "Inzien" at bounding box center [768, 170] width 20 height 8
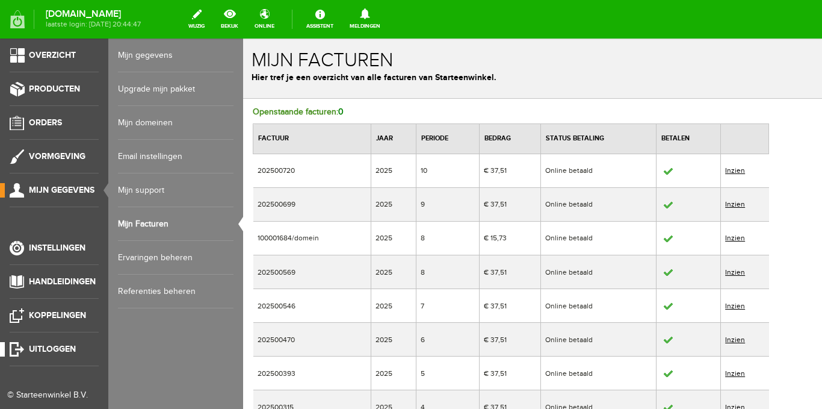
click at [39, 344] on span "Uitloggen" at bounding box center [52, 349] width 47 height 10
